Goal: Find specific fact: Find specific fact

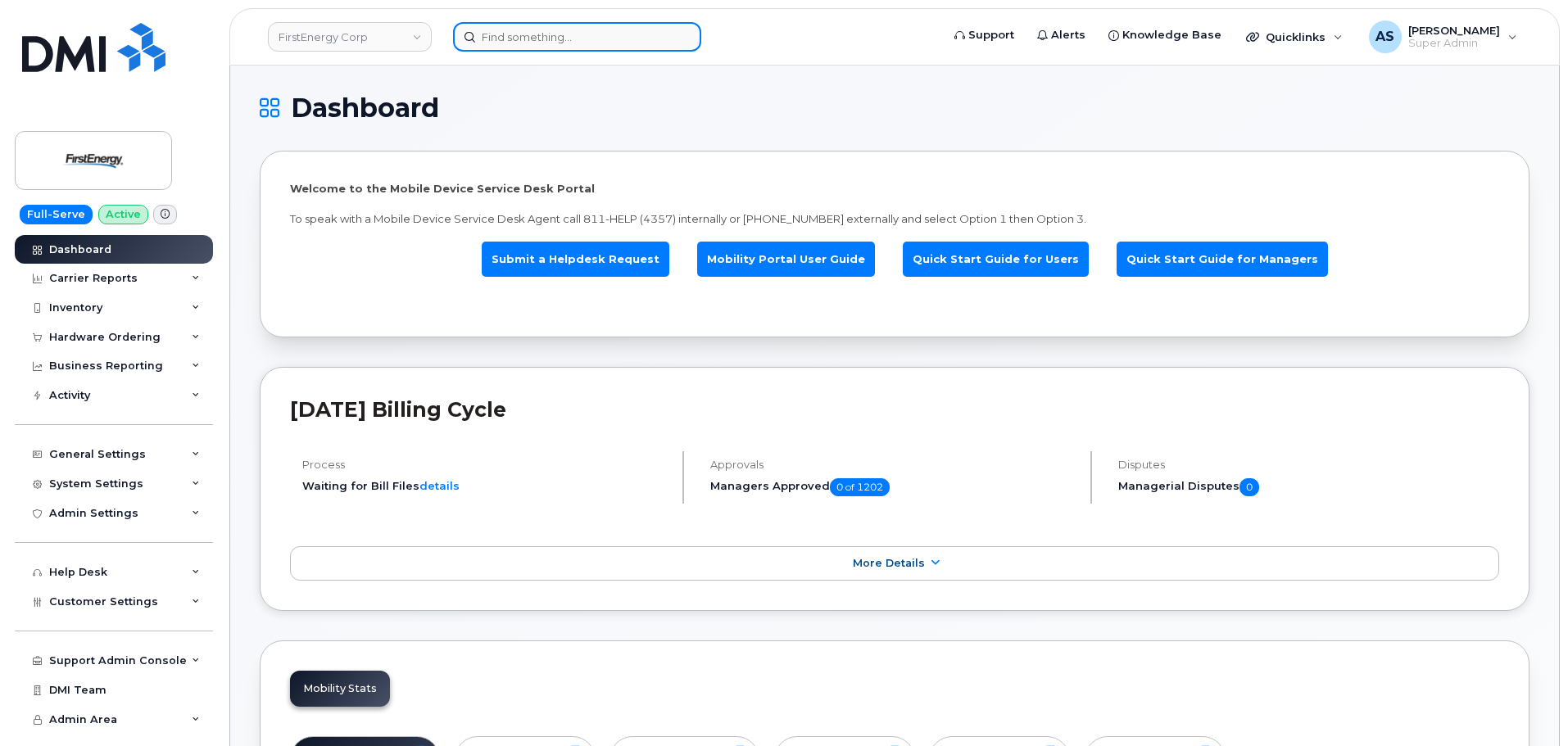
drag, startPoint x: 543, startPoint y: 41, endPoint x: 530, endPoint y: 51, distance: 16.4
click at [538, 45] on input at bounding box center [577, 36] width 248 height 30
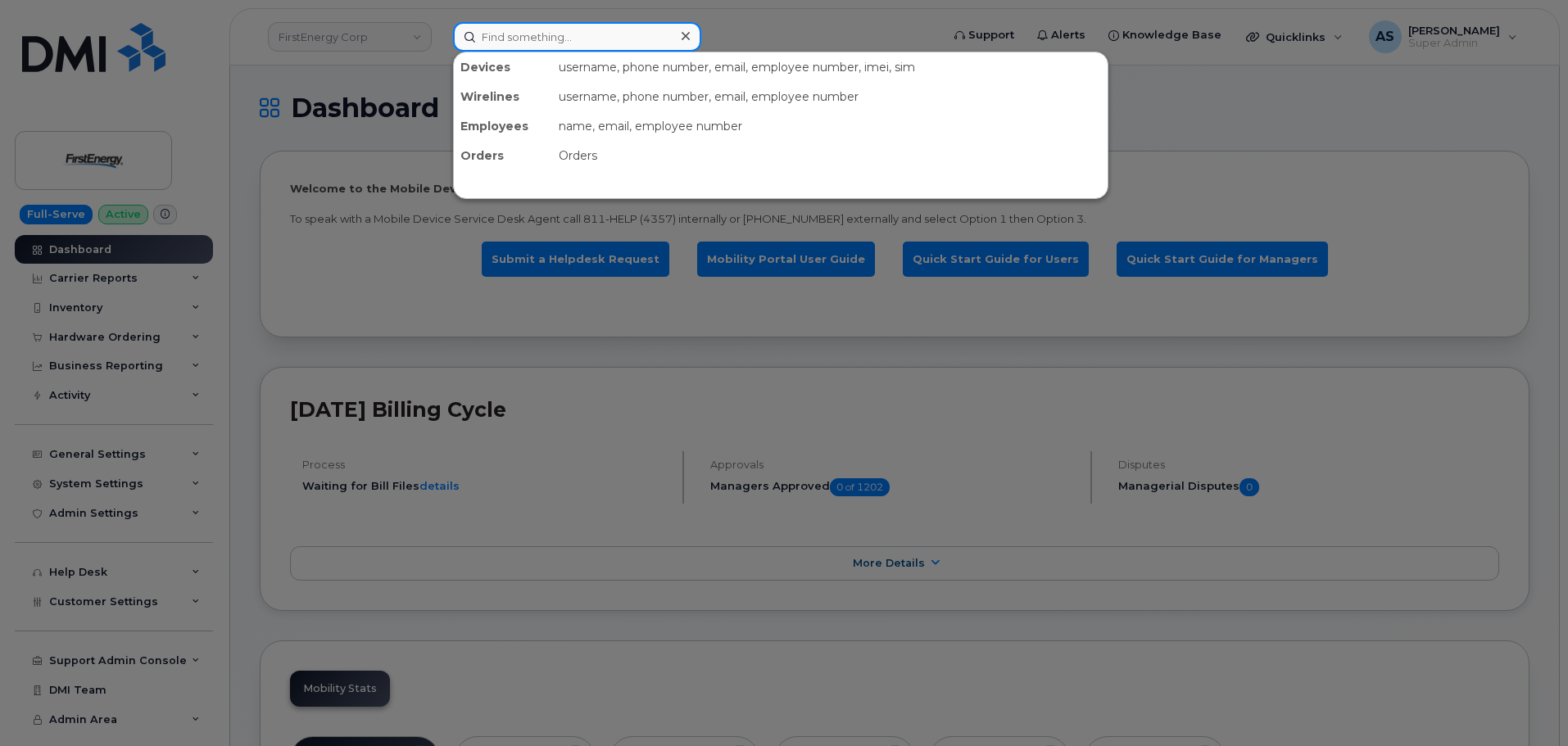
click at [543, 25] on input at bounding box center [577, 36] width 248 height 30
paste input "352950942530932"
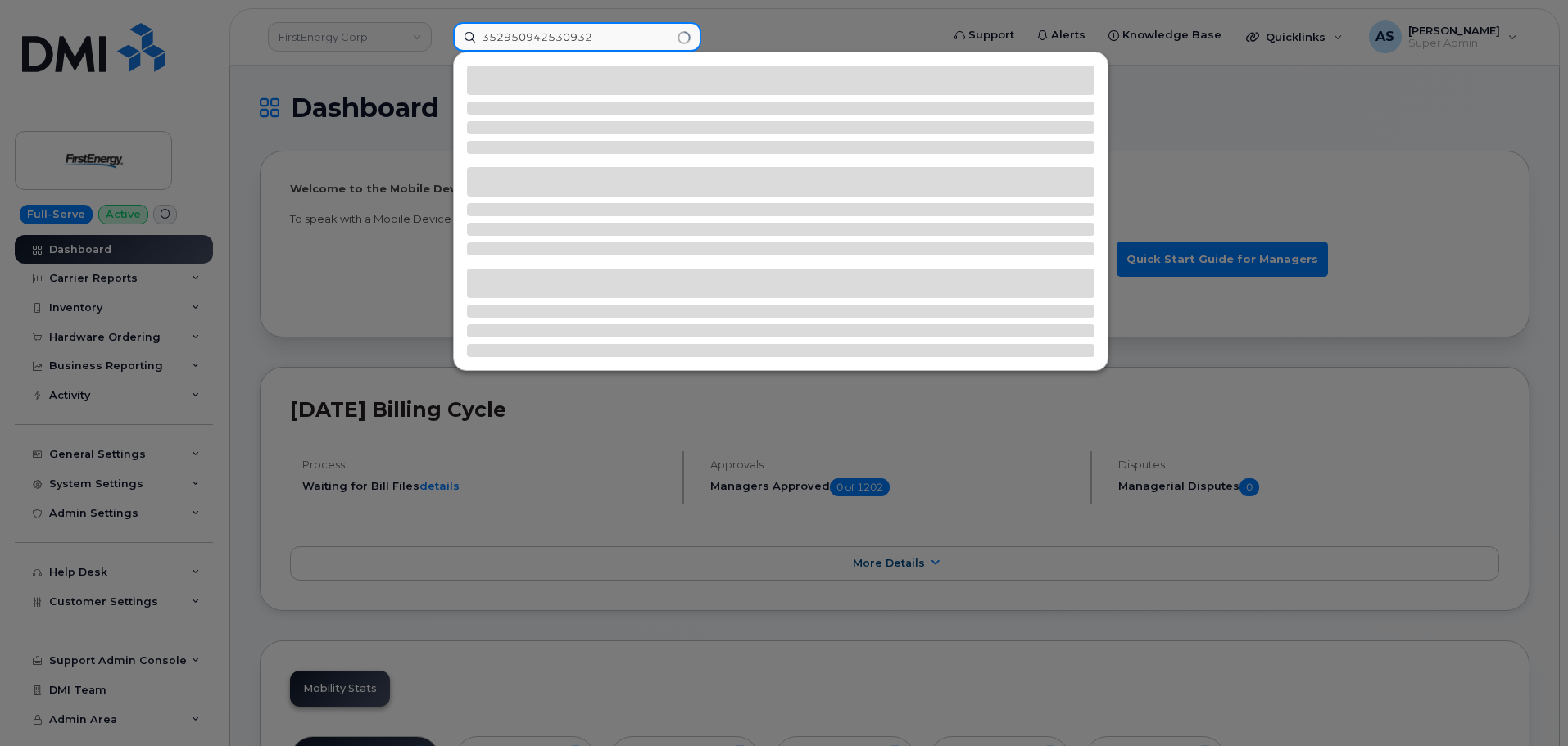
type input "352950942530932"
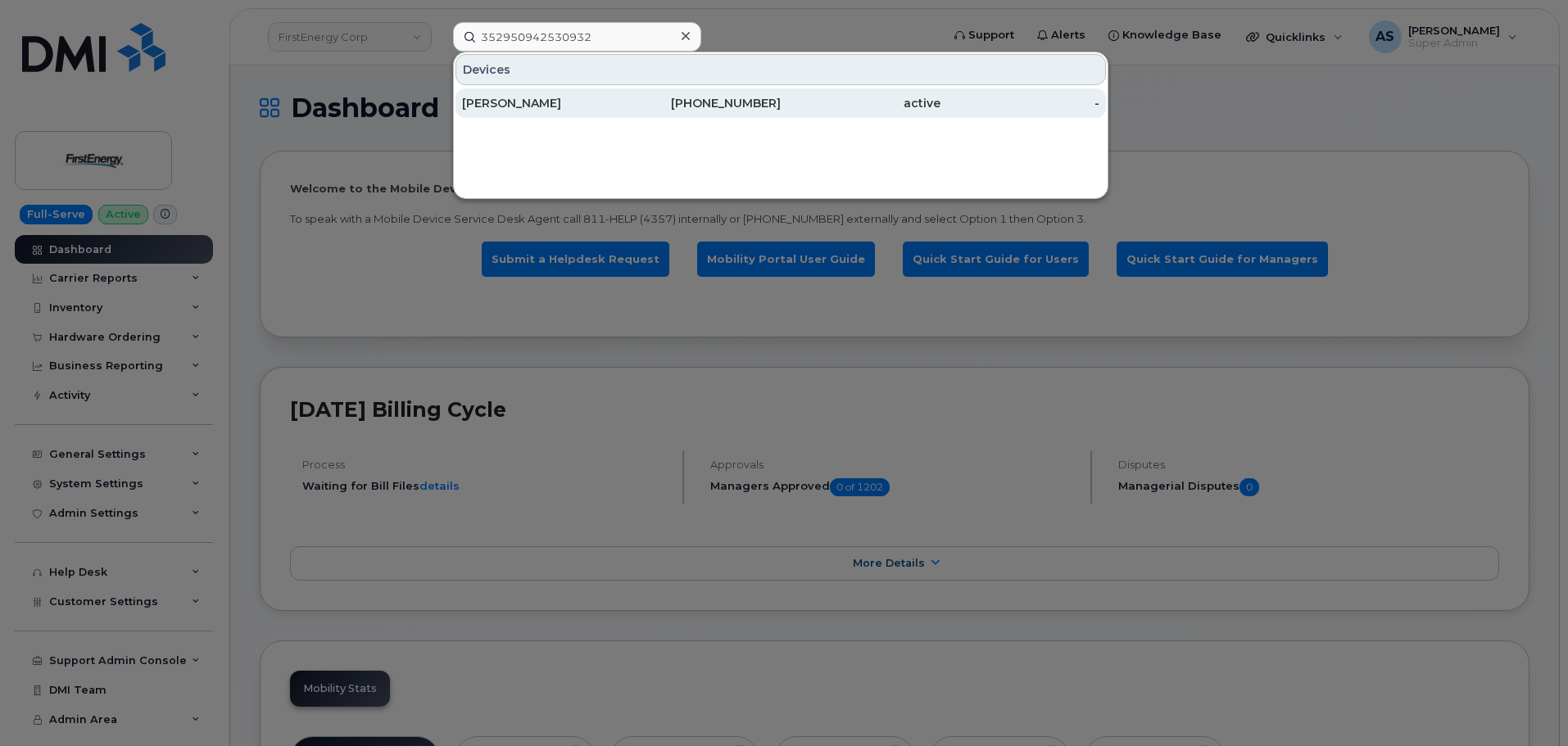
click at [561, 108] on div "[PERSON_NAME]" at bounding box center [542, 103] width 159 height 16
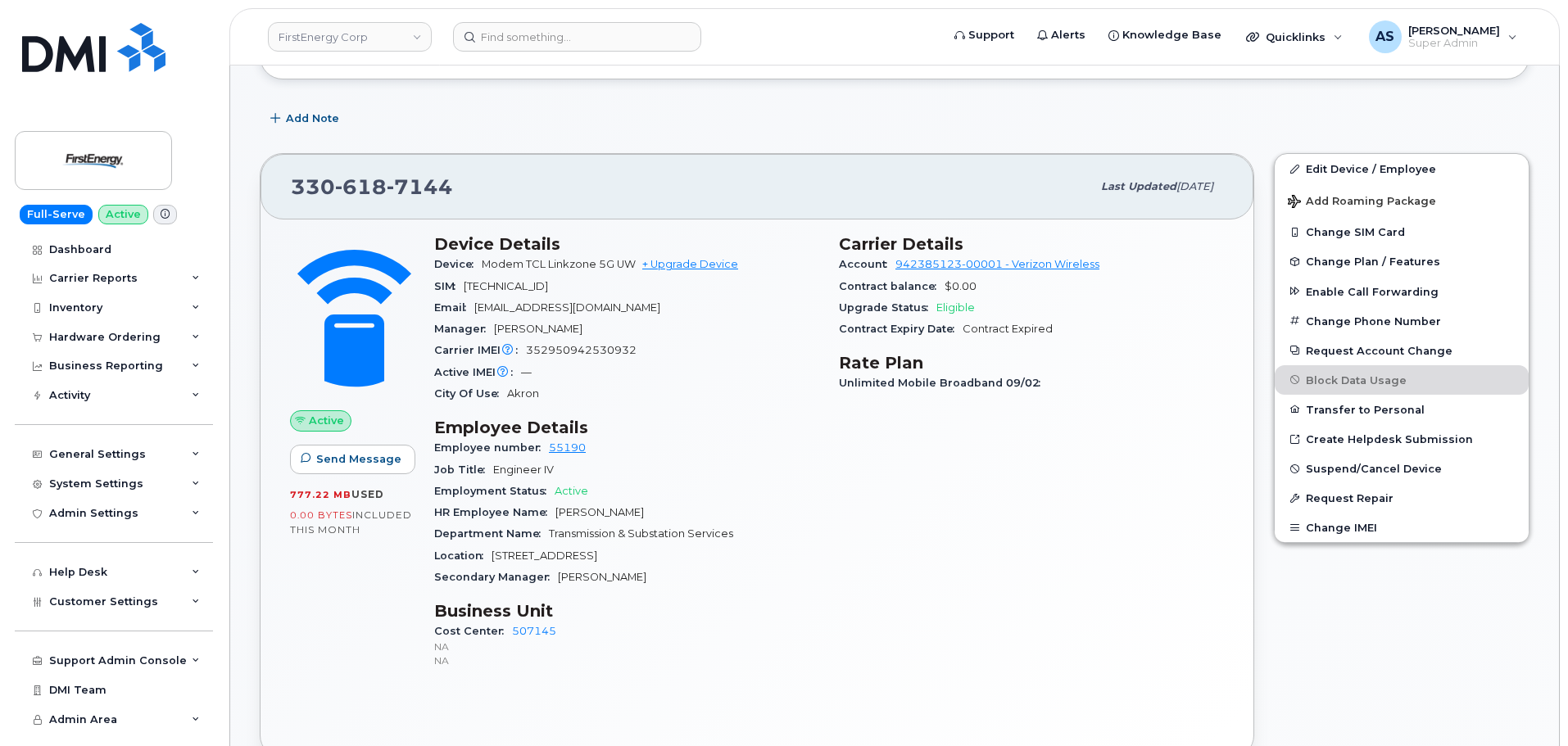
scroll to position [410, 0]
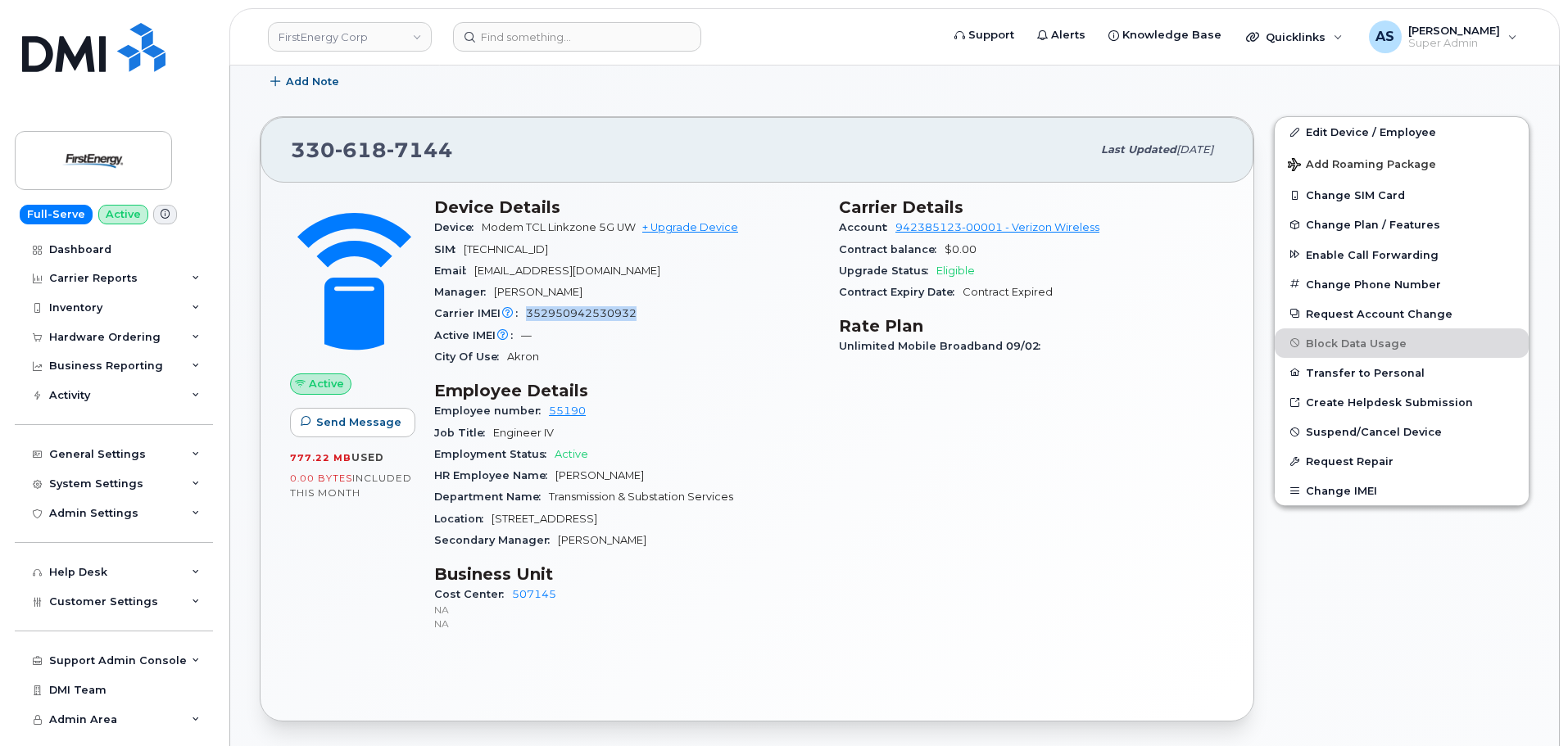
drag, startPoint x: 527, startPoint y: 309, endPoint x: 641, endPoint y: 309, distance: 114.0
click at [641, 309] on div "Carrier IMEI Carrier IMEI is reported during the last billing cycle or change o…" at bounding box center [626, 314] width 385 height 21
click at [546, 248] on span "89148000010855704391" at bounding box center [506, 249] width 84 height 12
click at [547, 247] on span "89148000010855704391" at bounding box center [506, 249] width 84 height 12
copy span "89148000010855704391"
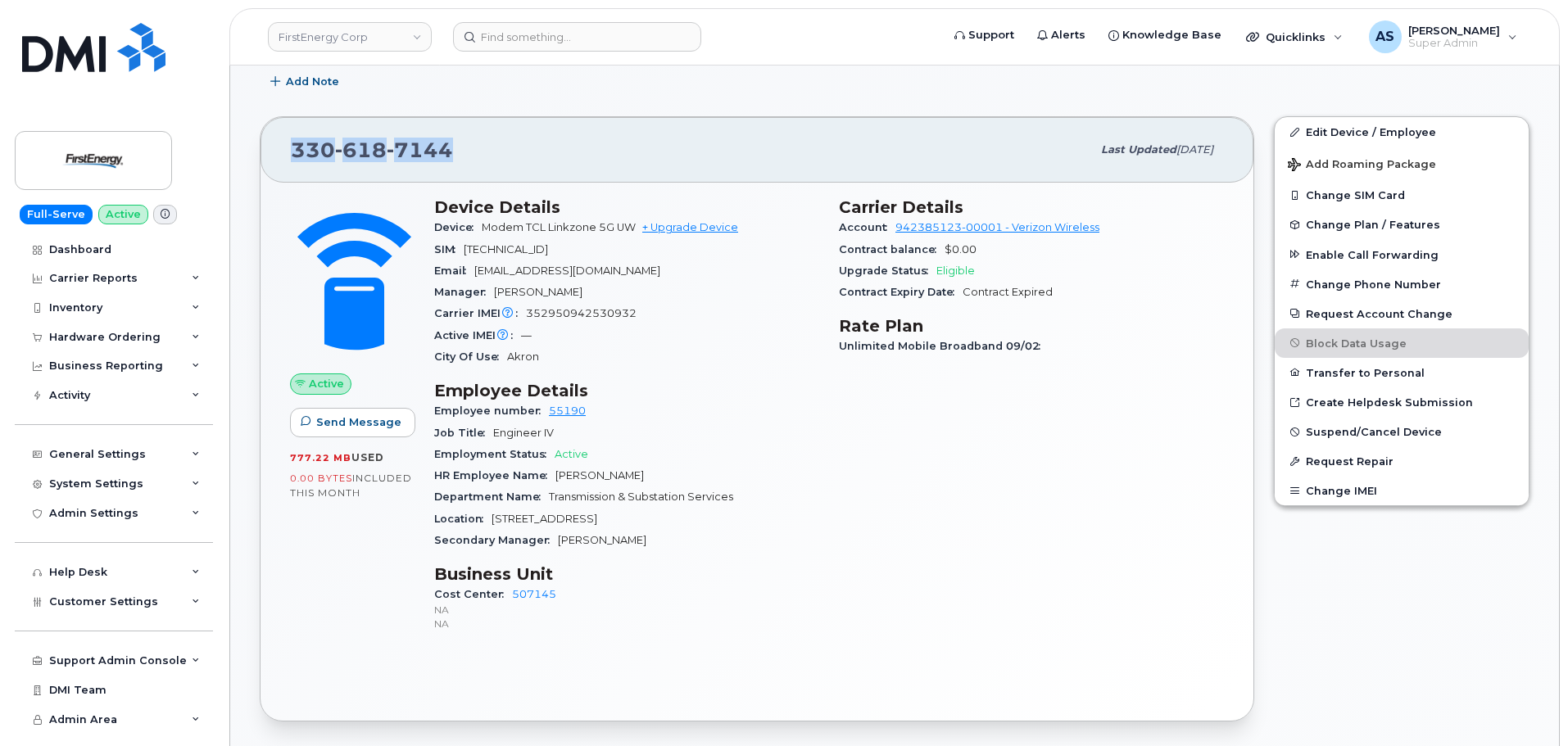
drag, startPoint x: 295, startPoint y: 142, endPoint x: 452, endPoint y: 141, distance: 157.0
click at [452, 141] on div "330 618 7144" at bounding box center [690, 150] width 800 height 35
copy span "330 618 7144"
